Goal: Information Seeking & Learning: Learn about a topic

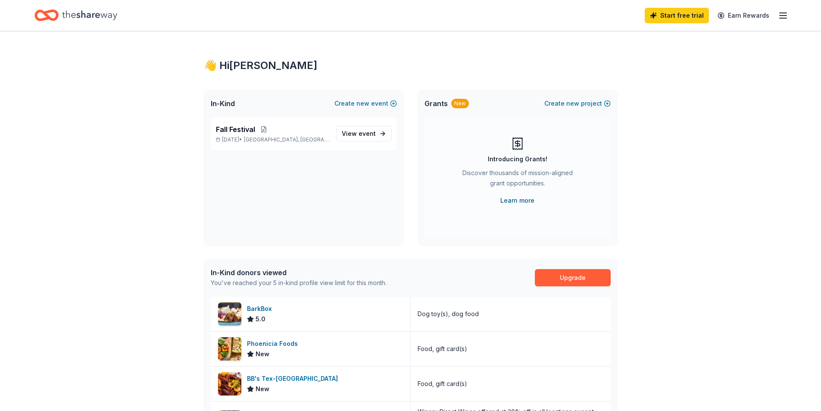
click at [517, 200] on link "Learn more" at bounding box center [518, 200] width 34 height 10
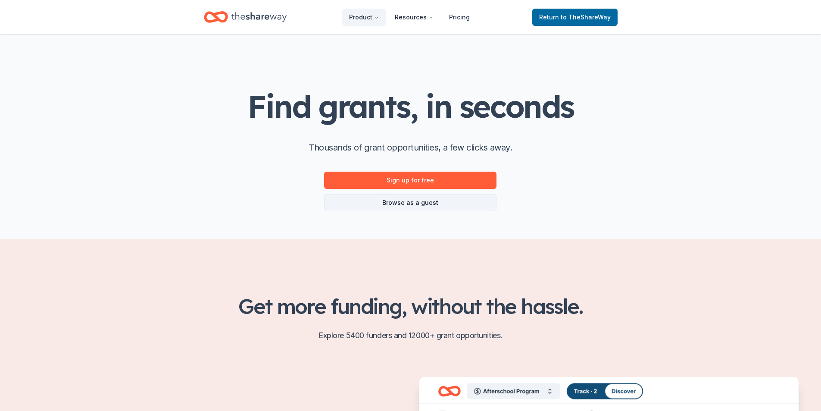
click at [402, 208] on link "Browse as a guest" at bounding box center [410, 202] width 172 height 17
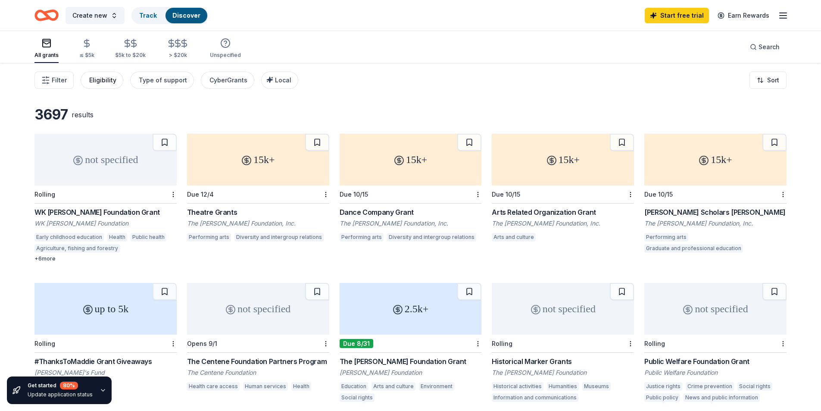
click at [89, 82] on div "Eligibility" at bounding box center [102, 80] width 27 height 10
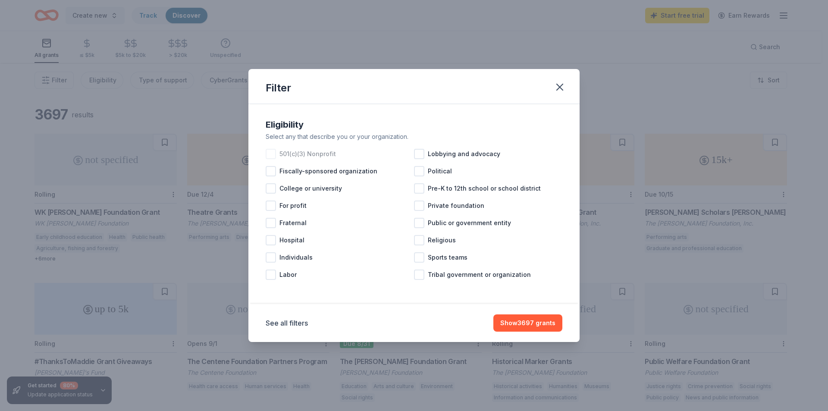
click at [269, 157] on div at bounding box center [271, 154] width 10 height 10
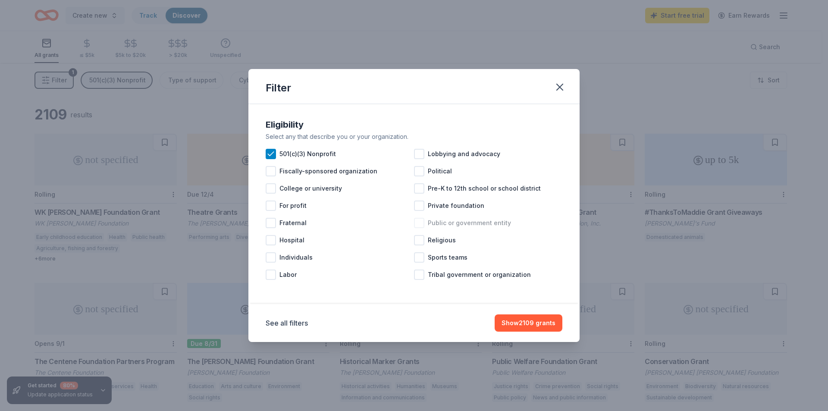
click at [421, 225] on div at bounding box center [419, 223] width 10 height 10
click at [420, 201] on div at bounding box center [419, 206] width 10 height 10
click at [526, 319] on button "Show 2003 grants" at bounding box center [527, 322] width 69 height 17
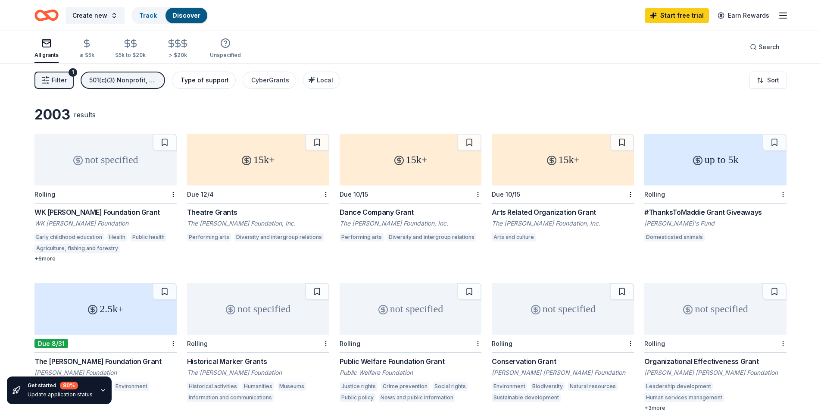
click at [204, 87] on button "Type of support" at bounding box center [204, 80] width 64 height 17
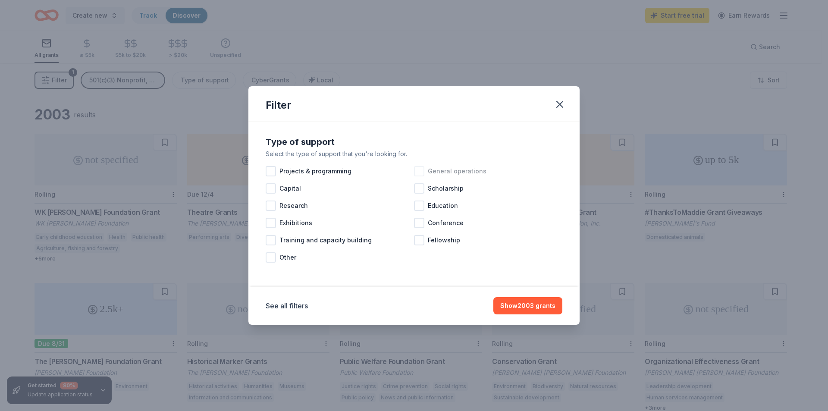
click at [421, 169] on div at bounding box center [419, 171] width 10 height 10
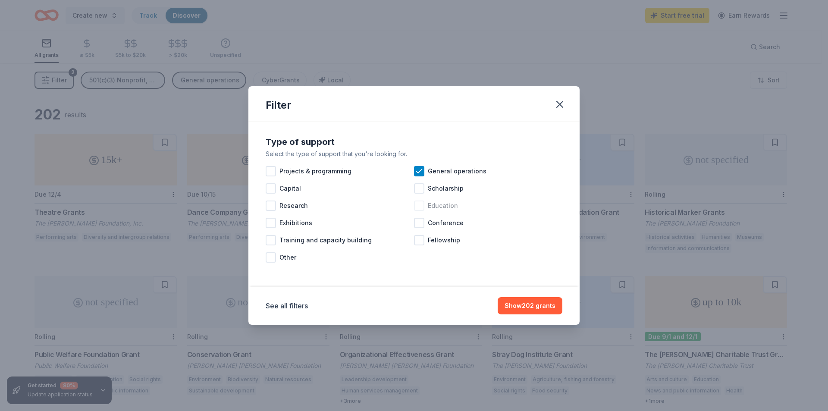
click at [419, 209] on div at bounding box center [419, 206] width 10 height 10
click at [417, 206] on icon at bounding box center [419, 205] width 9 height 9
click at [521, 307] on button "Show 202 grants" at bounding box center [530, 305] width 65 height 17
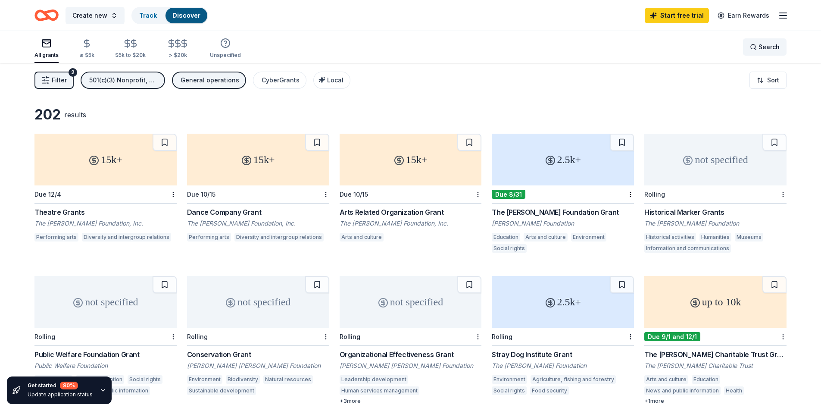
click at [754, 44] on div "Search" at bounding box center [765, 47] width 30 height 10
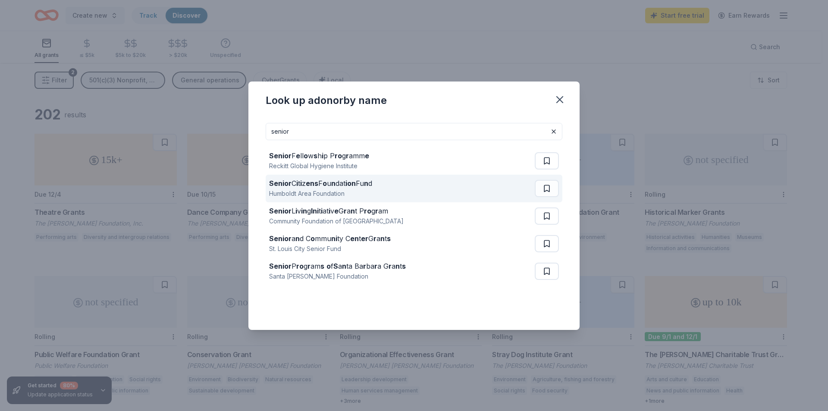
type input "senior"
click at [325, 191] on div "Humboldt Area Foundation" at bounding box center [320, 193] width 103 height 10
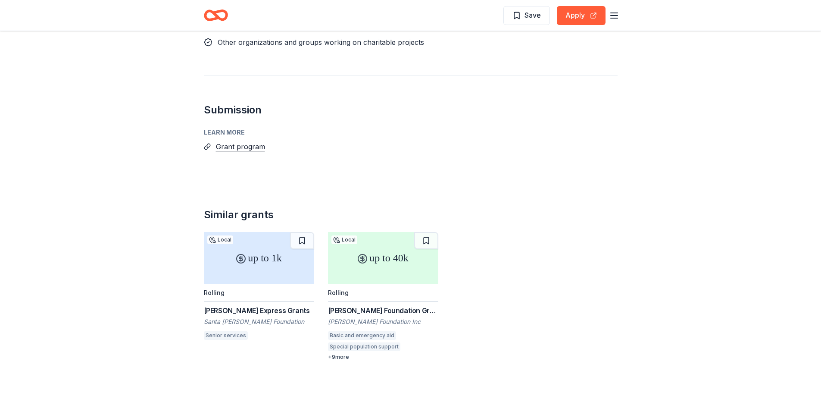
scroll to position [645, 0]
